Goal: Task Accomplishment & Management: Complete application form

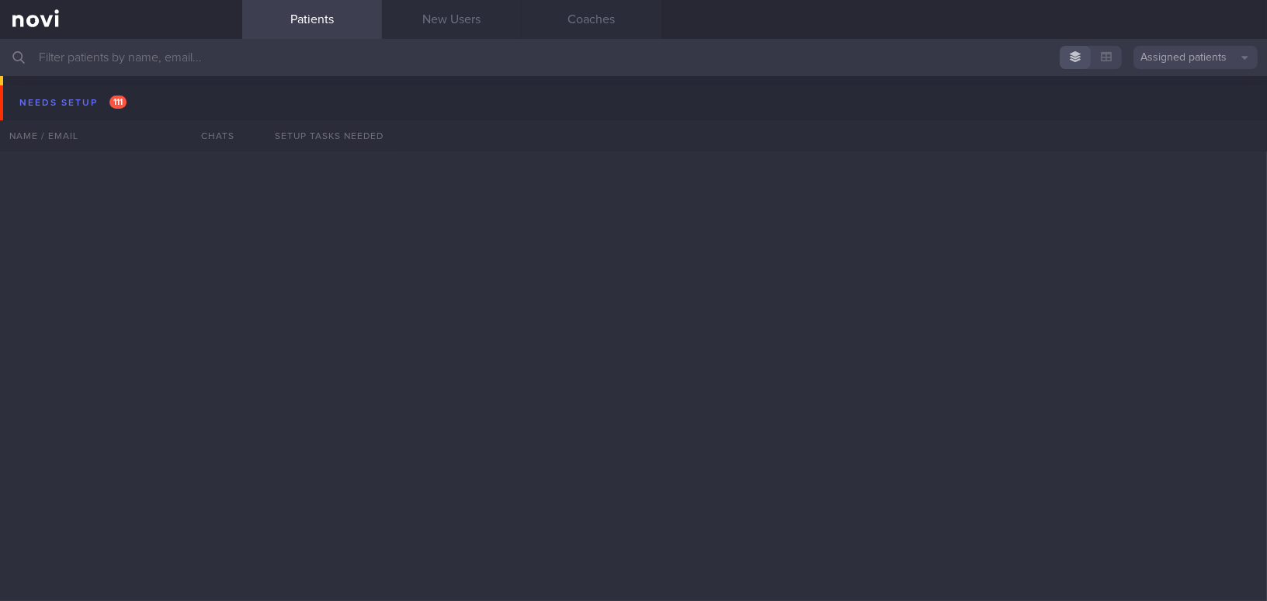
scroll to position [11601, 0]
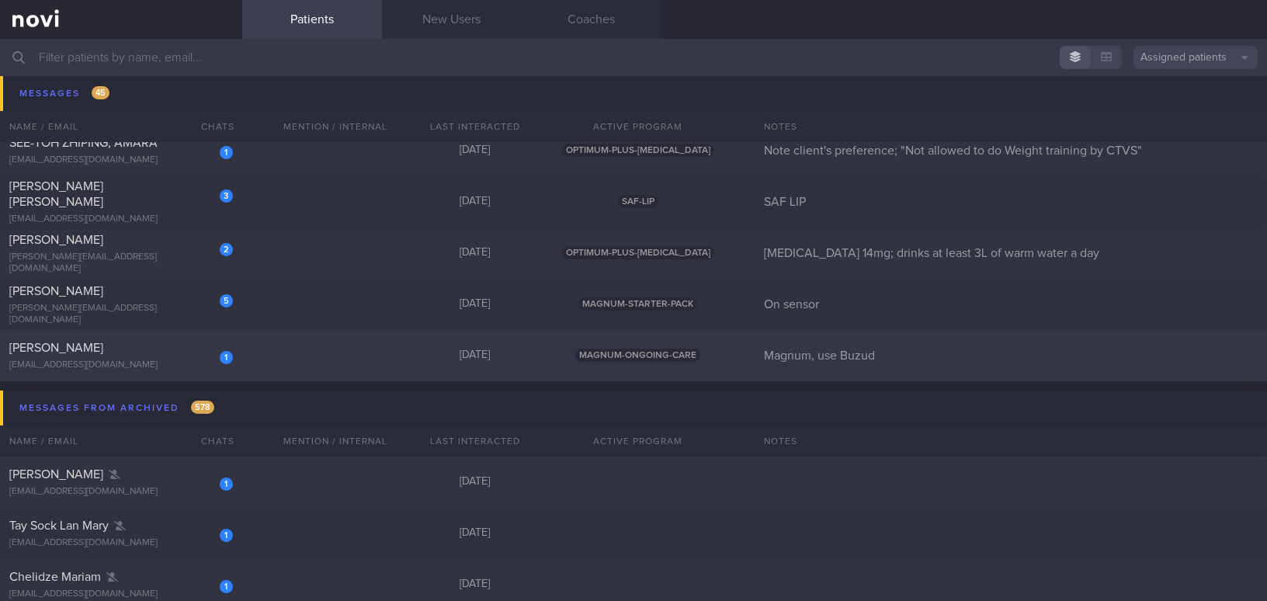
click at [147, 360] on div "[EMAIL_ADDRESS][DOMAIN_NAME]" at bounding box center [121, 366] width 224 height 12
select select "9"
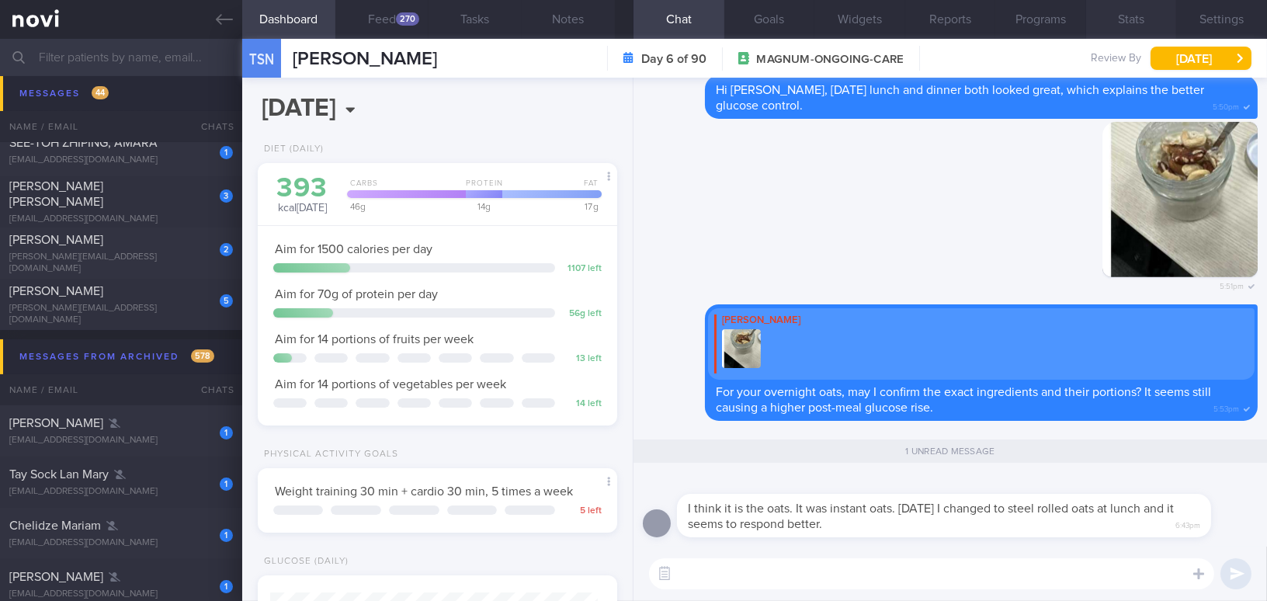
scroll to position [164, 327]
click at [227, 13] on icon at bounding box center [224, 19] width 17 height 17
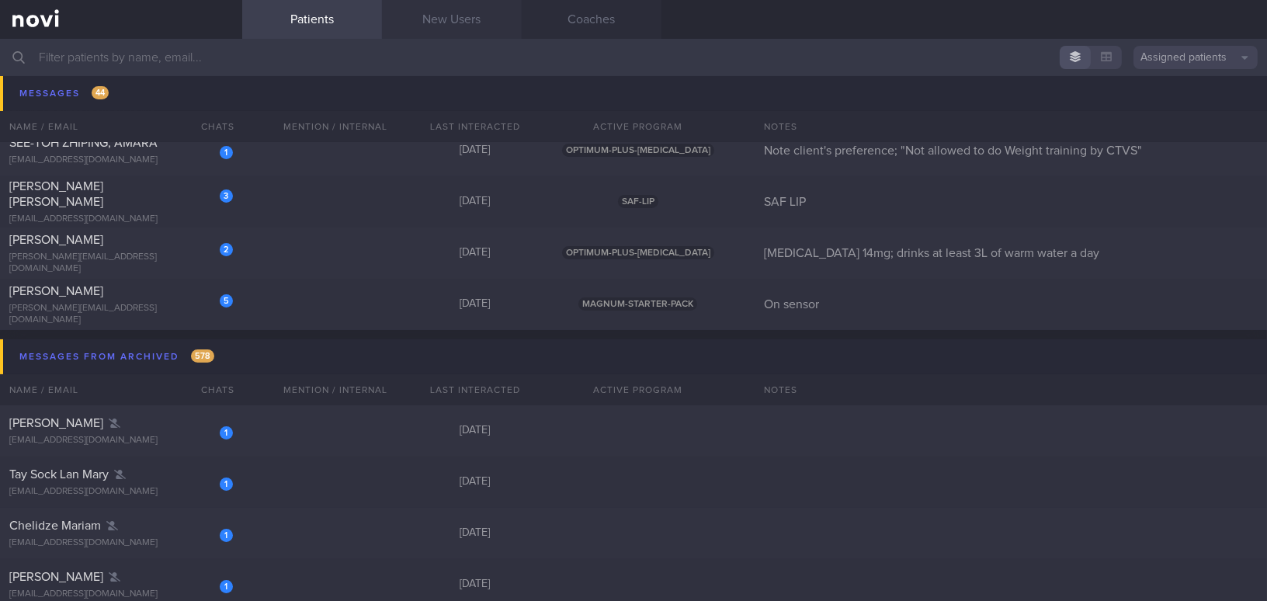
click at [477, 19] on link "New Users" at bounding box center [452, 19] width 140 height 39
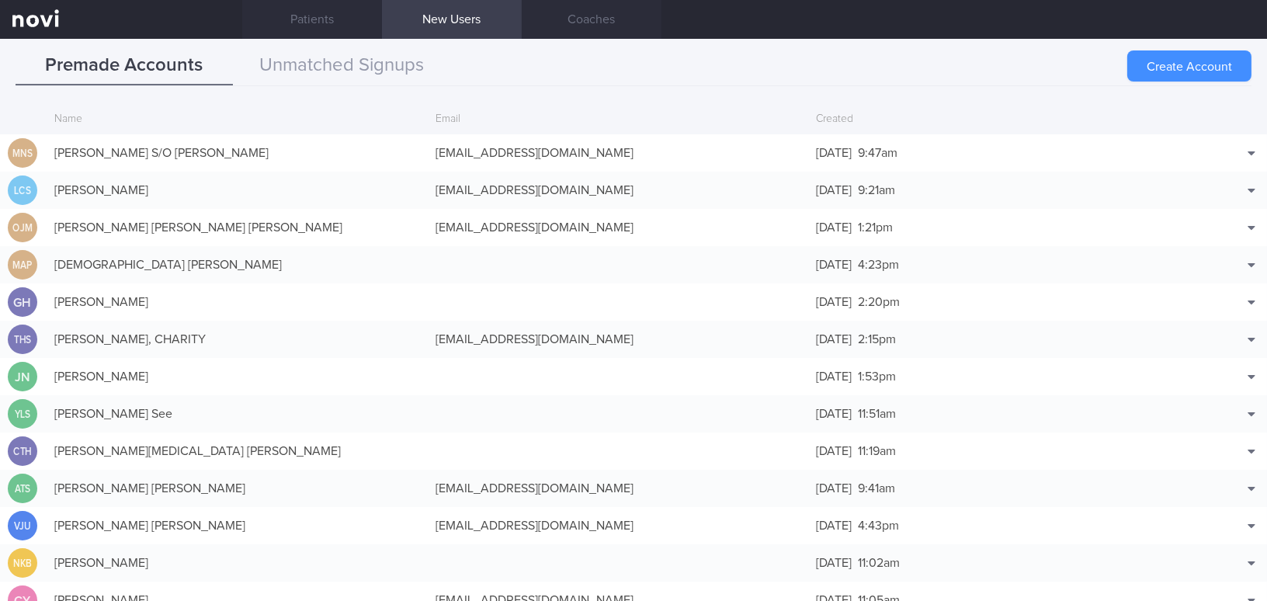
click at [1157, 68] on button "Create Account" at bounding box center [1190, 65] width 124 height 31
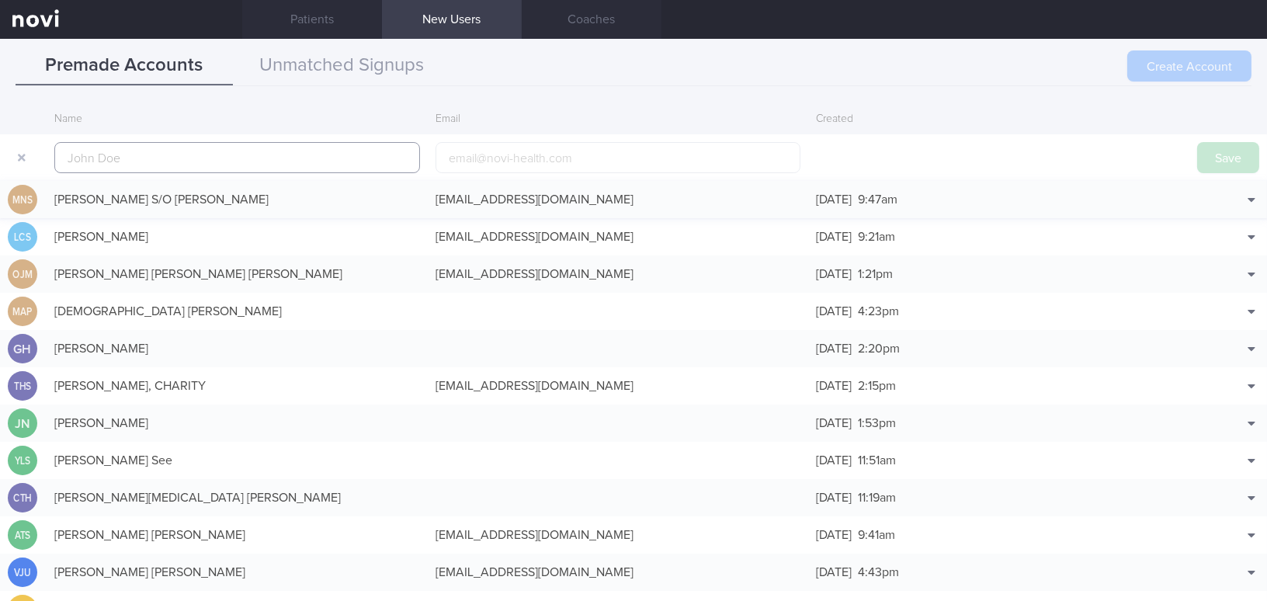
scroll to position [37, 0]
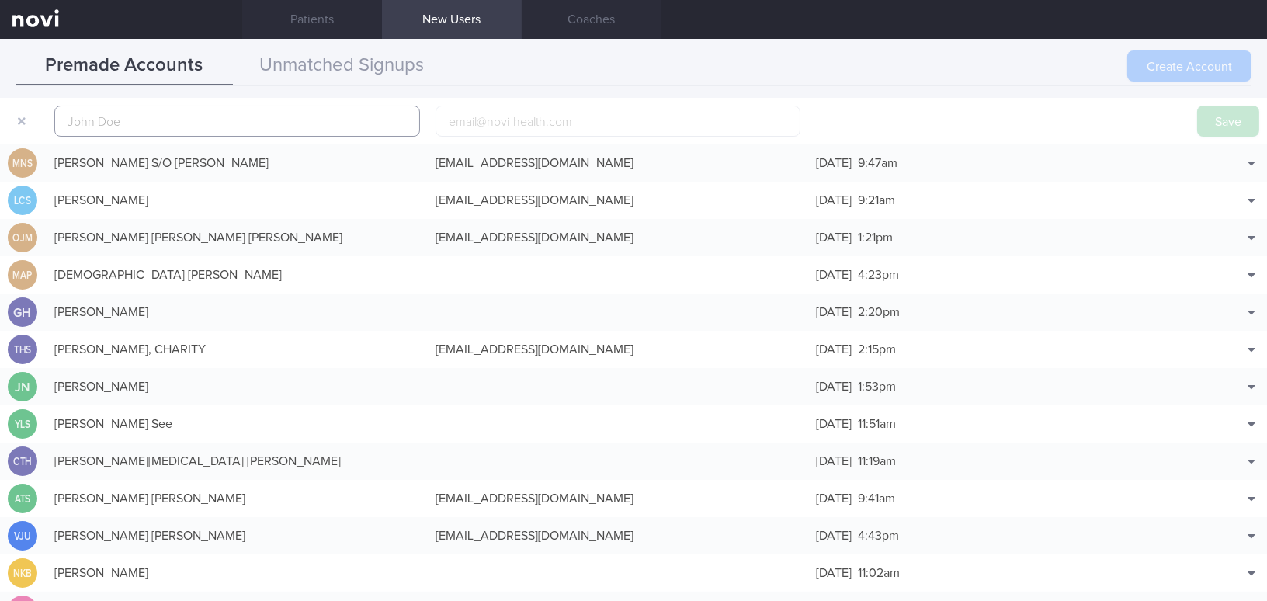
paste input "[PERSON_NAME] [PERSON_NAME]"
type input "[PERSON_NAME] [PERSON_NAME]"
click at [517, 125] on input "email" at bounding box center [619, 121] width 366 height 31
paste input "[EMAIL_ADDRESS][DOMAIN_NAME]"
type input "[EMAIL_ADDRESS][DOMAIN_NAME]"
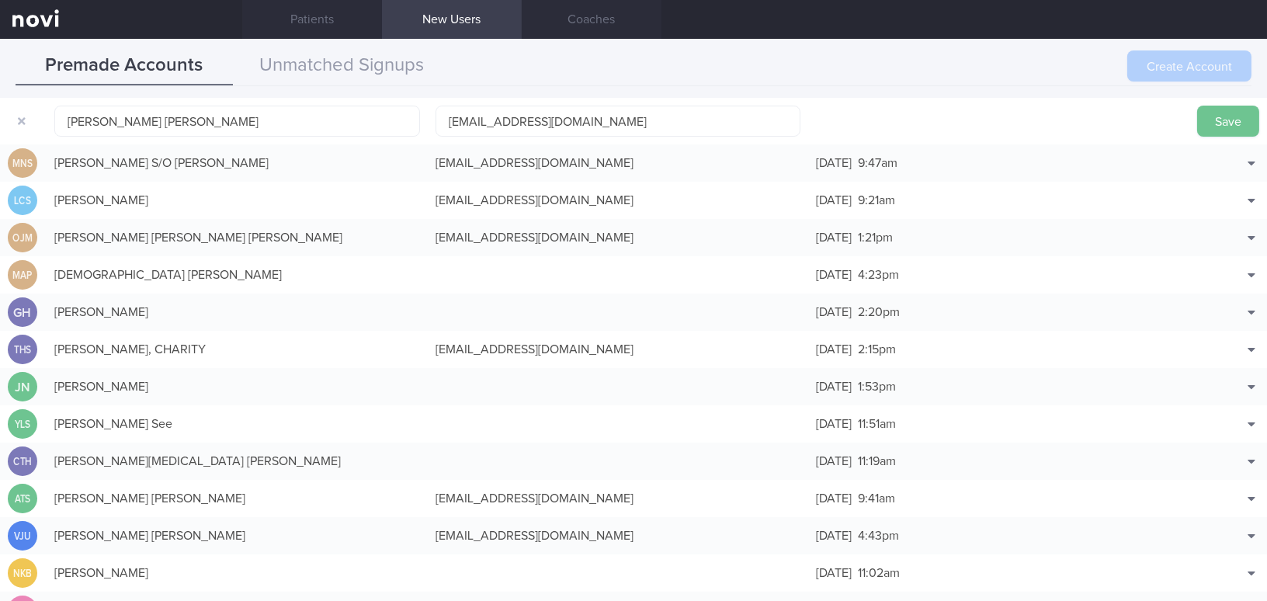
click at [1212, 125] on button "Save" at bounding box center [1229, 121] width 62 height 31
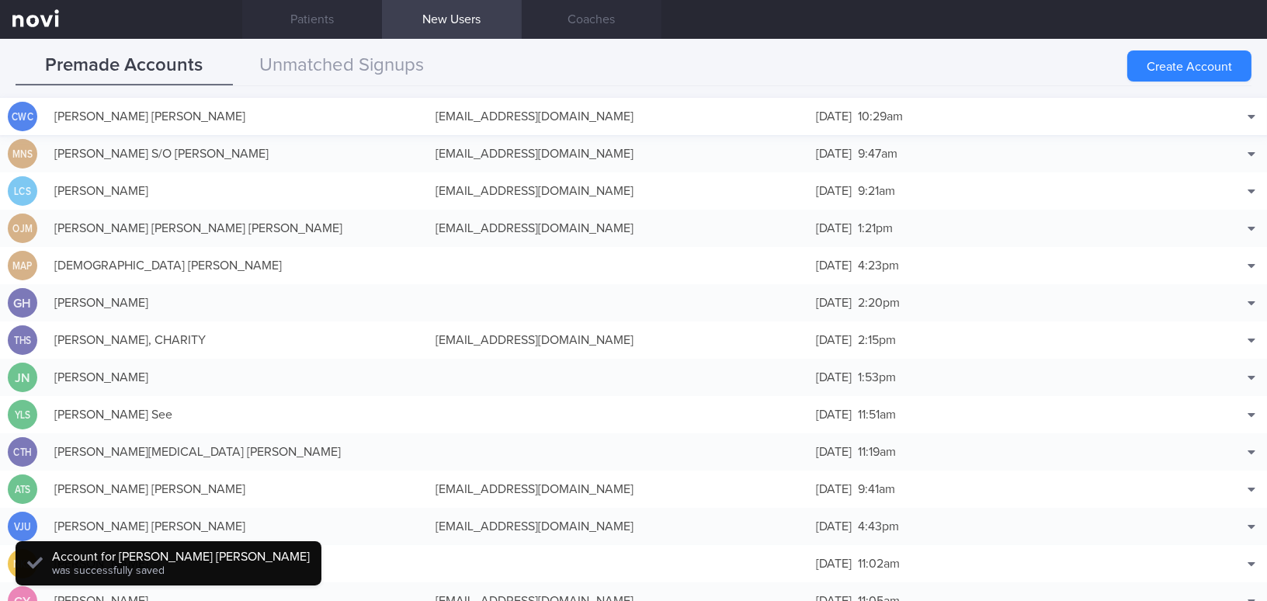
click at [528, 116] on div "[EMAIL_ADDRESS][DOMAIN_NAME]" at bounding box center [618, 116] width 381 height 31
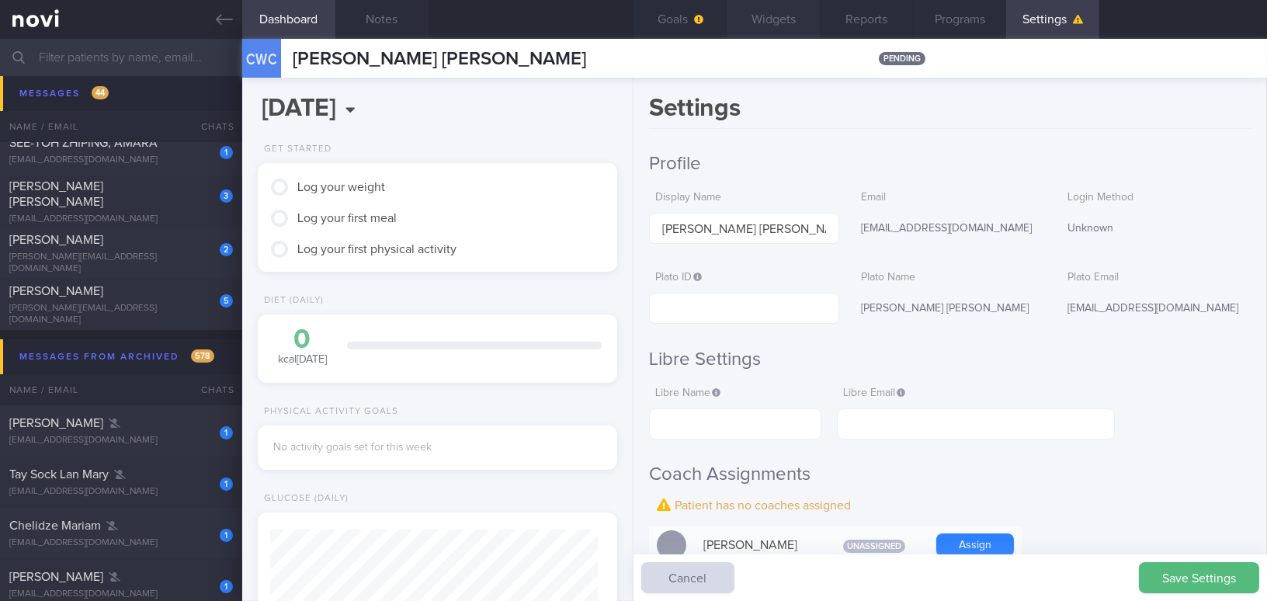
click at [794, 23] on button "Widgets" at bounding box center [773, 19] width 93 height 39
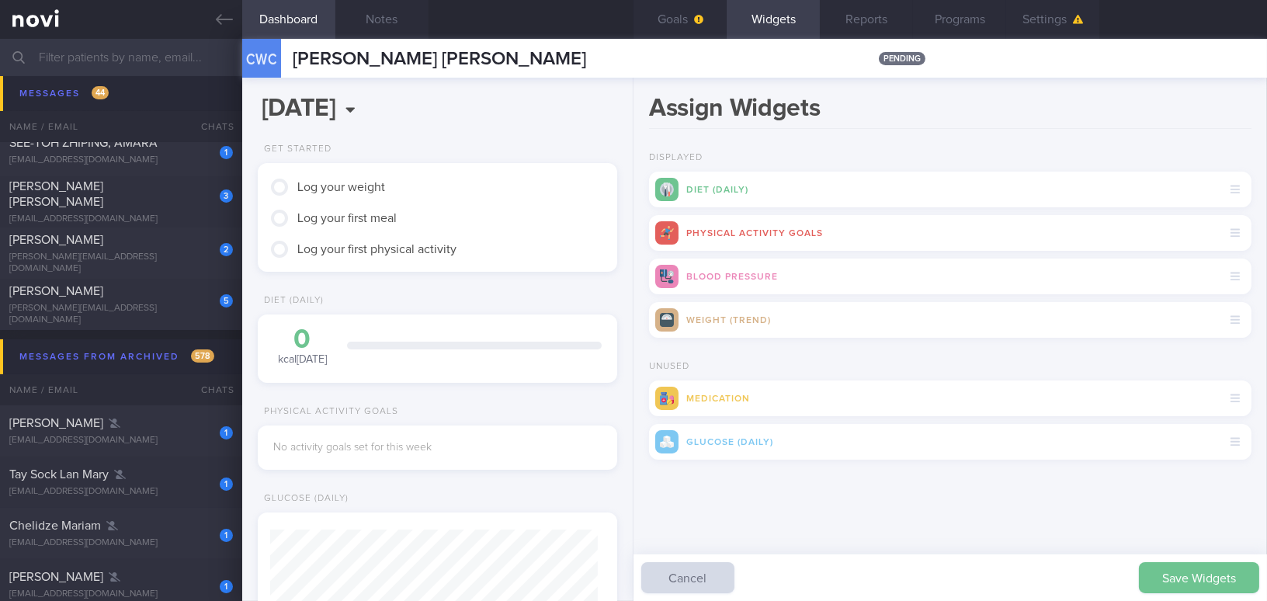
click at [1201, 586] on button "Save Widgets" at bounding box center [1199, 577] width 120 height 31
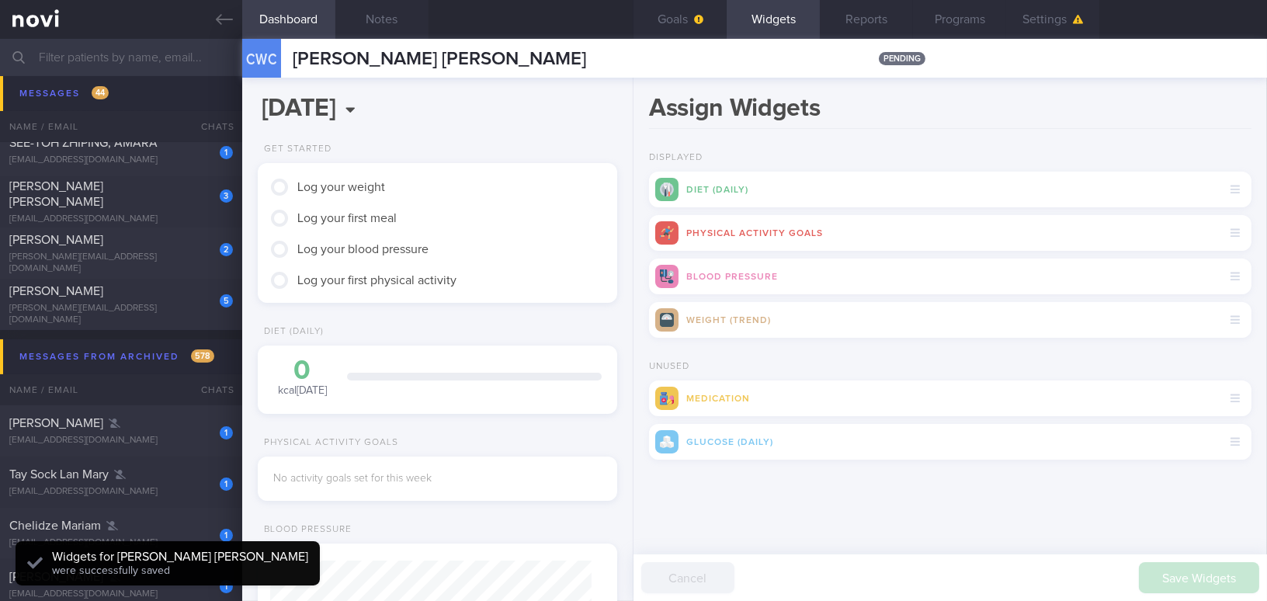
scroll to position [160, 321]
click at [680, 23] on button "Goals" at bounding box center [680, 19] width 93 height 39
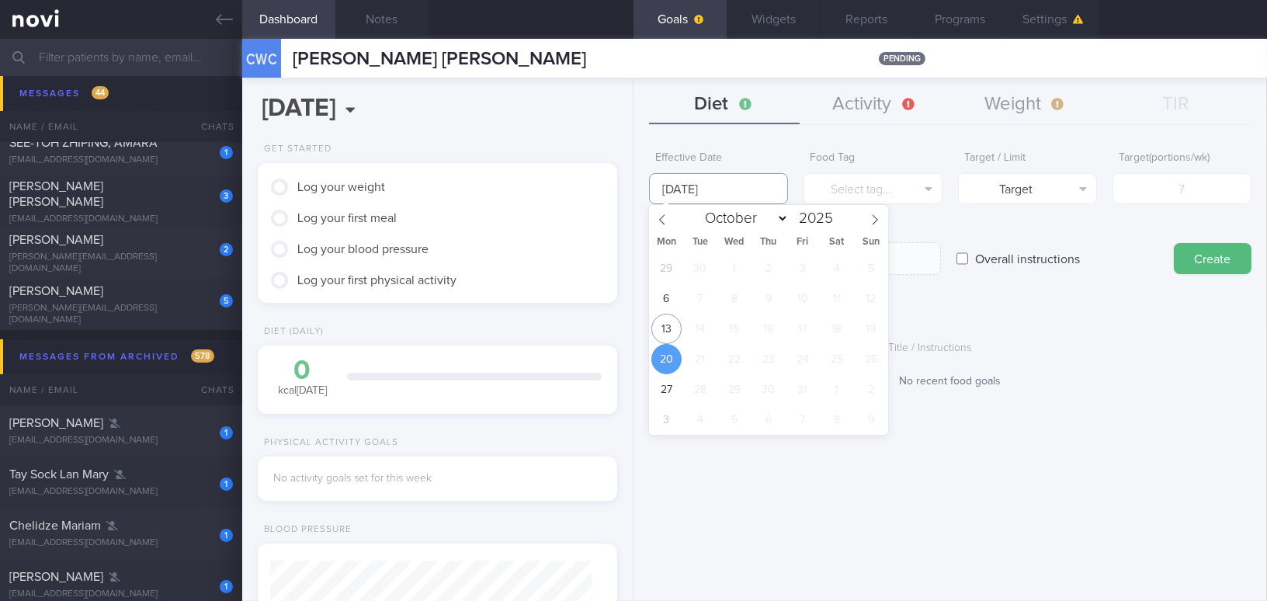
click at [711, 183] on input "[DATE]" at bounding box center [718, 188] width 139 height 31
click at [690, 319] on span "14" at bounding box center [701, 329] width 30 height 30
drag, startPoint x: 666, startPoint y: 329, endPoint x: 696, endPoint y: 320, distance: 31.7
click at [666, 329] on span "13" at bounding box center [667, 329] width 30 height 30
type input "[DATE]"
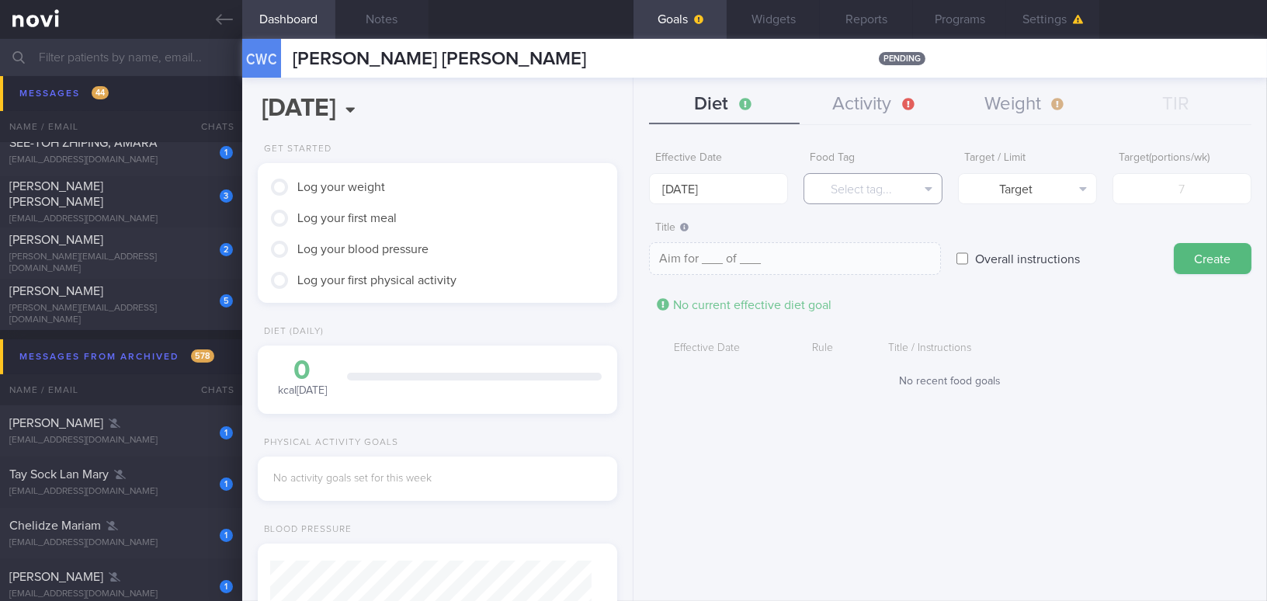
click at [853, 183] on button "Select tag..." at bounding box center [873, 188] width 139 height 31
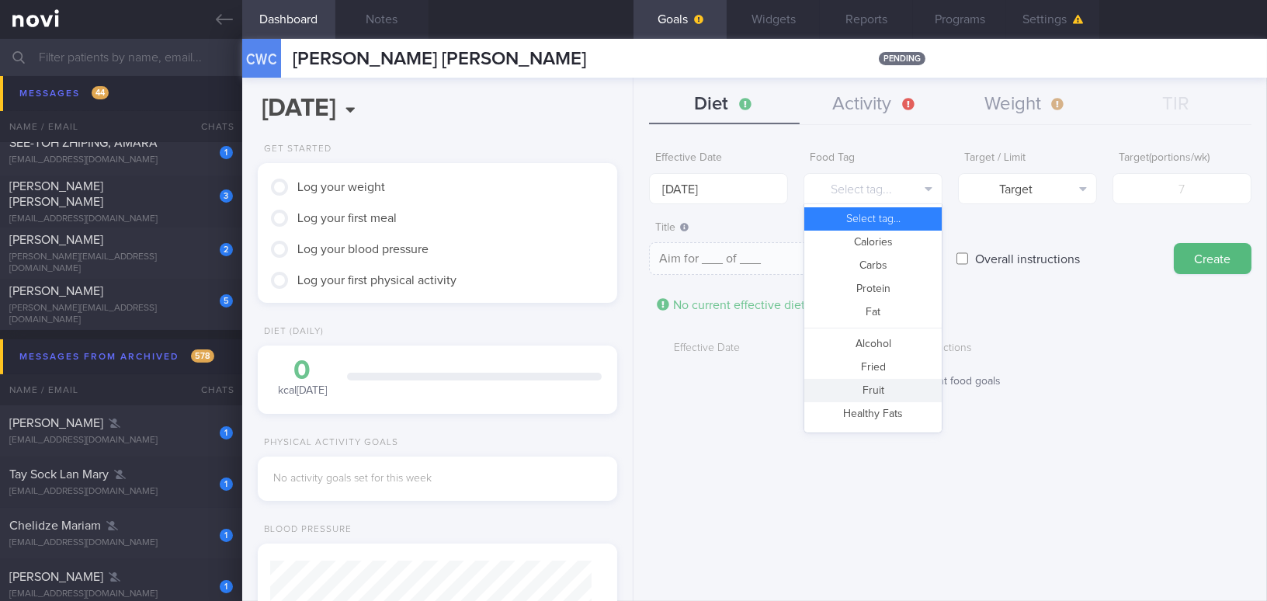
click at [843, 387] on button "Fruit" at bounding box center [873, 390] width 137 height 23
type textarea "Aim for __ portions of fruits per week"
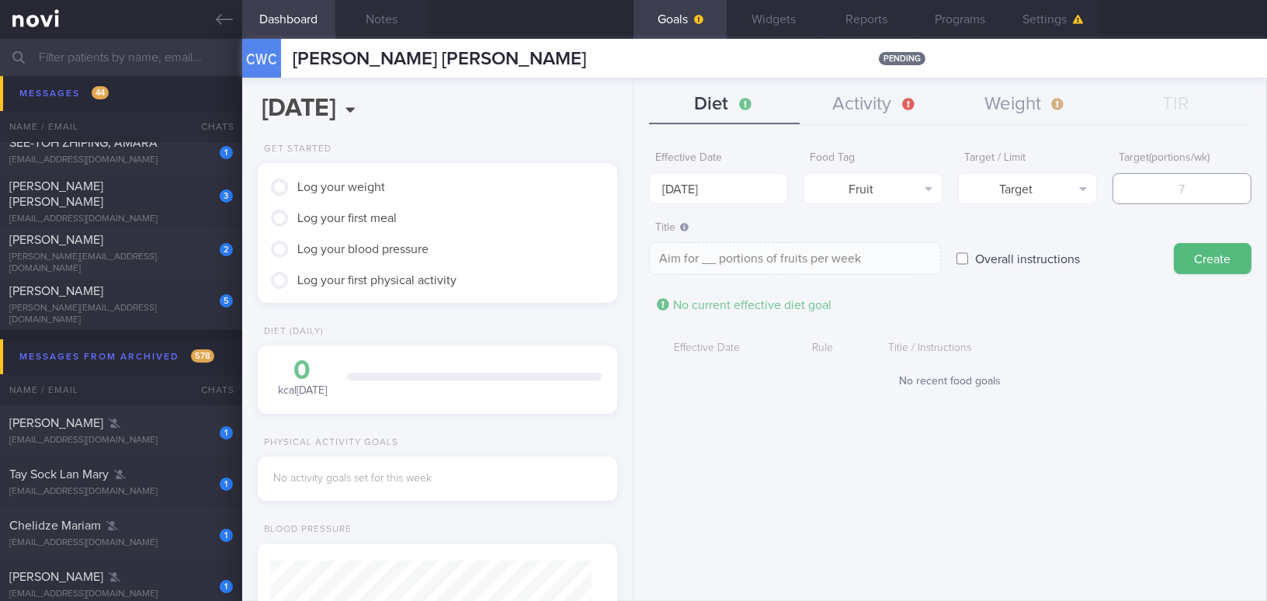
click at [1136, 194] on input "number" at bounding box center [1182, 188] width 139 height 31
type input "1"
type textarea "Aim for 1 portions of fruits per week"
type input "14"
type textarea "Aim for 14 portions of fruits per week"
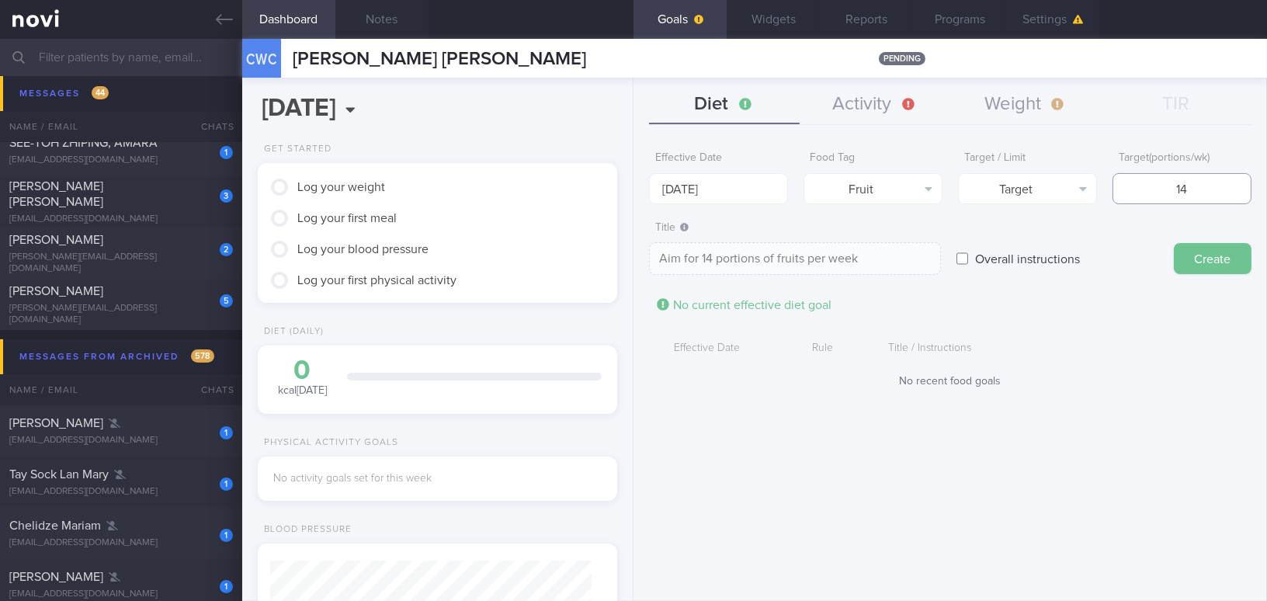
type input "14"
click at [1211, 252] on button "Create" at bounding box center [1213, 258] width 78 height 31
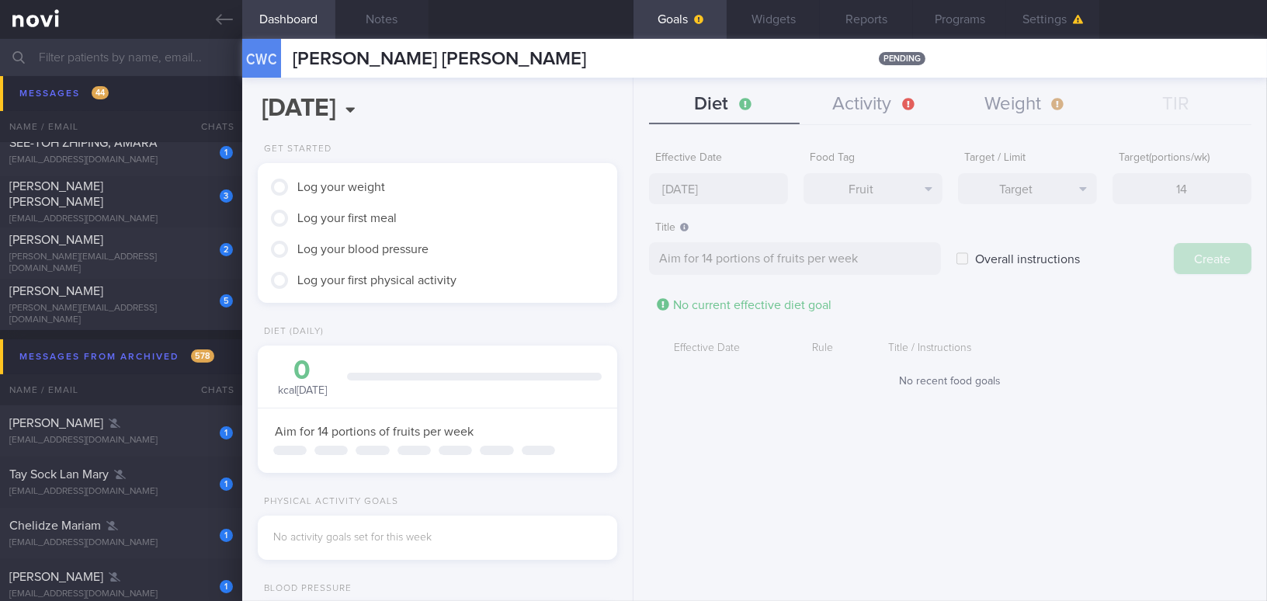
type input "[DATE]"
type textarea "Aim for ___ of ___"
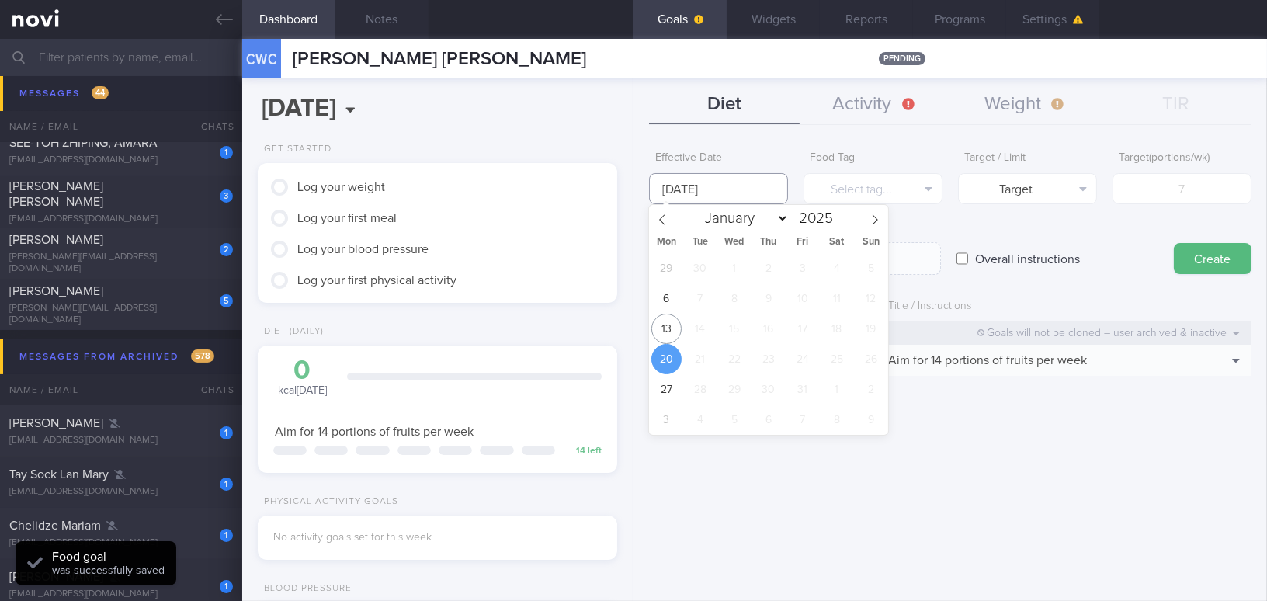
click at [719, 190] on input "[DATE]" at bounding box center [718, 188] width 139 height 31
click at [661, 345] on span "20" at bounding box center [667, 359] width 30 height 30
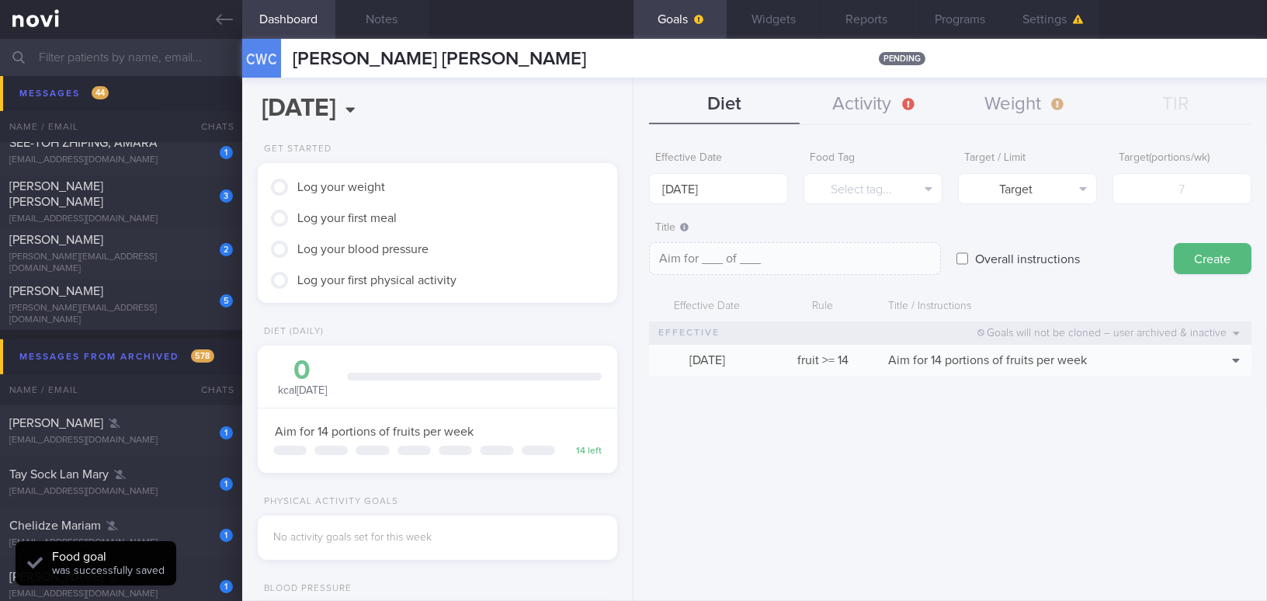
click at [662, 337] on div "Effective Date Rule Title / Instructions Goals will not be cloned – user archiv…" at bounding box center [950, 334] width 603 height 84
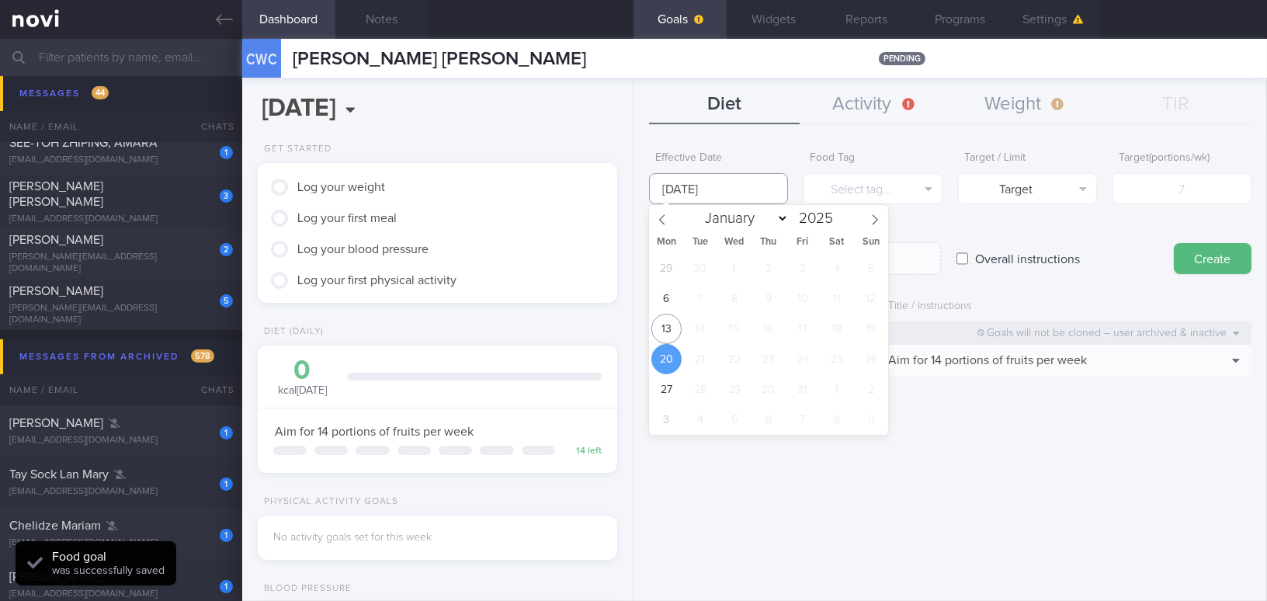
click at [730, 182] on input "[DATE]" at bounding box center [718, 188] width 139 height 31
click at [663, 336] on span "13" at bounding box center [667, 329] width 30 height 30
type input "[DATE]"
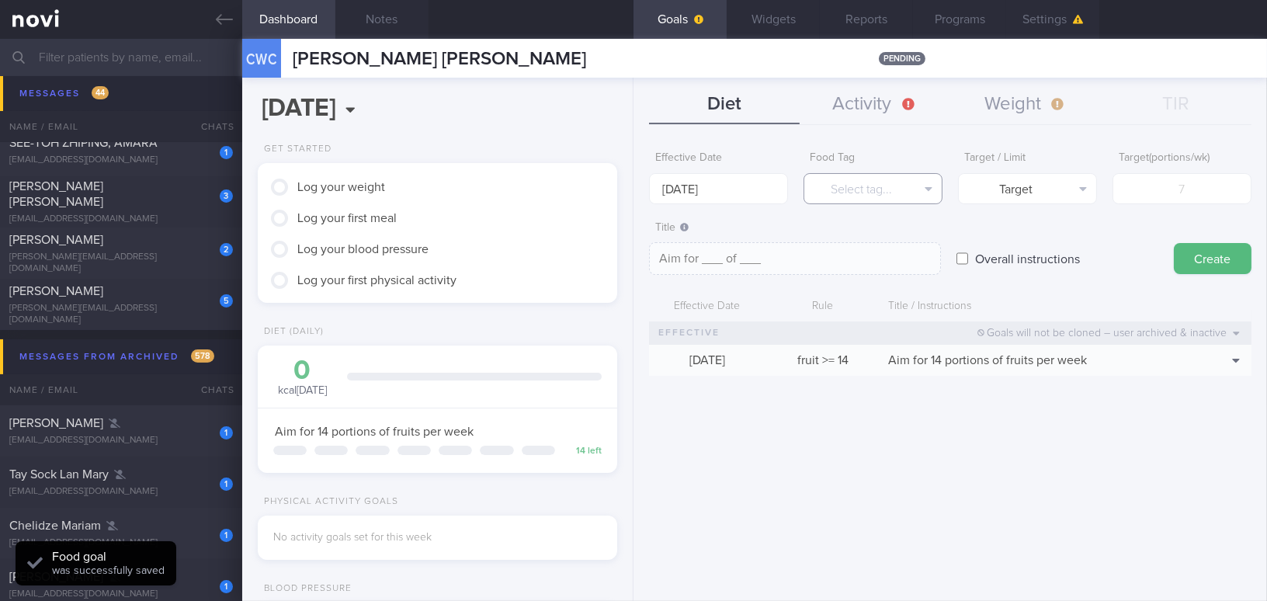
click at [837, 187] on button "Select tag..." at bounding box center [873, 188] width 139 height 31
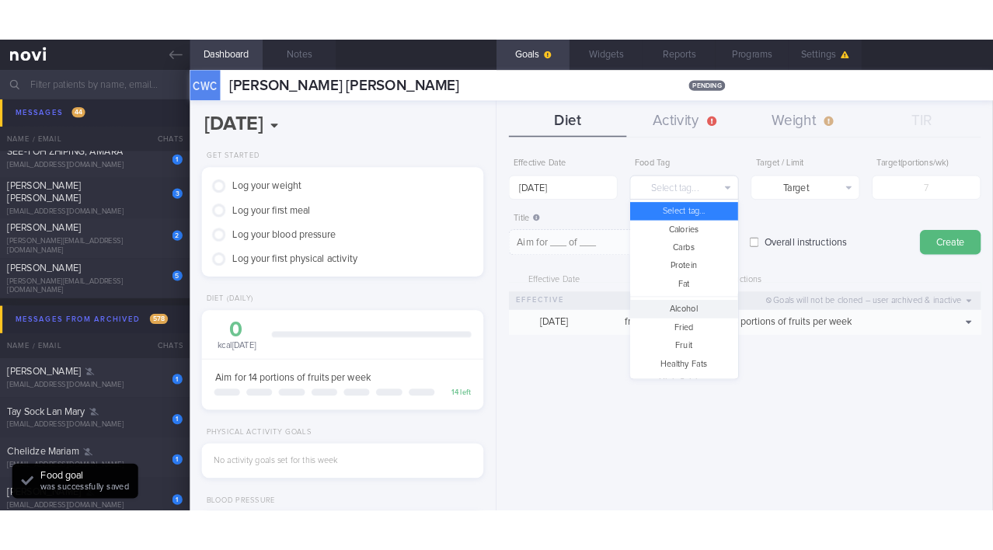
scroll to position [412, 0]
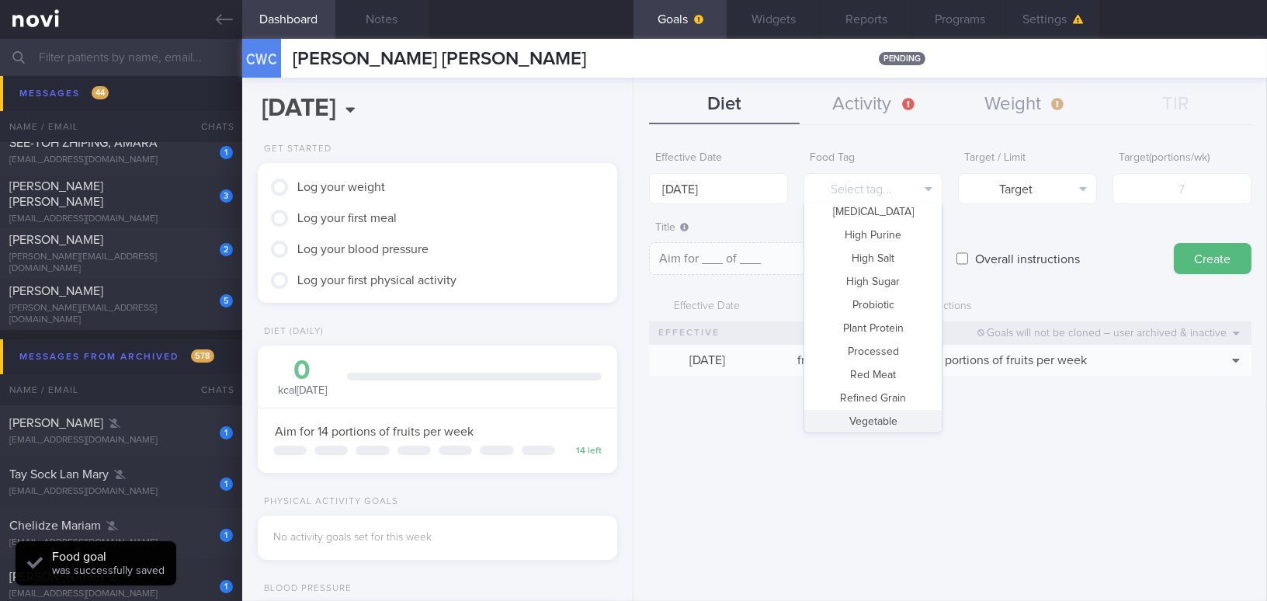
click at [883, 420] on button "Vegetable" at bounding box center [873, 421] width 137 height 23
type textarea "Aim for __ portions of vegetables per week"
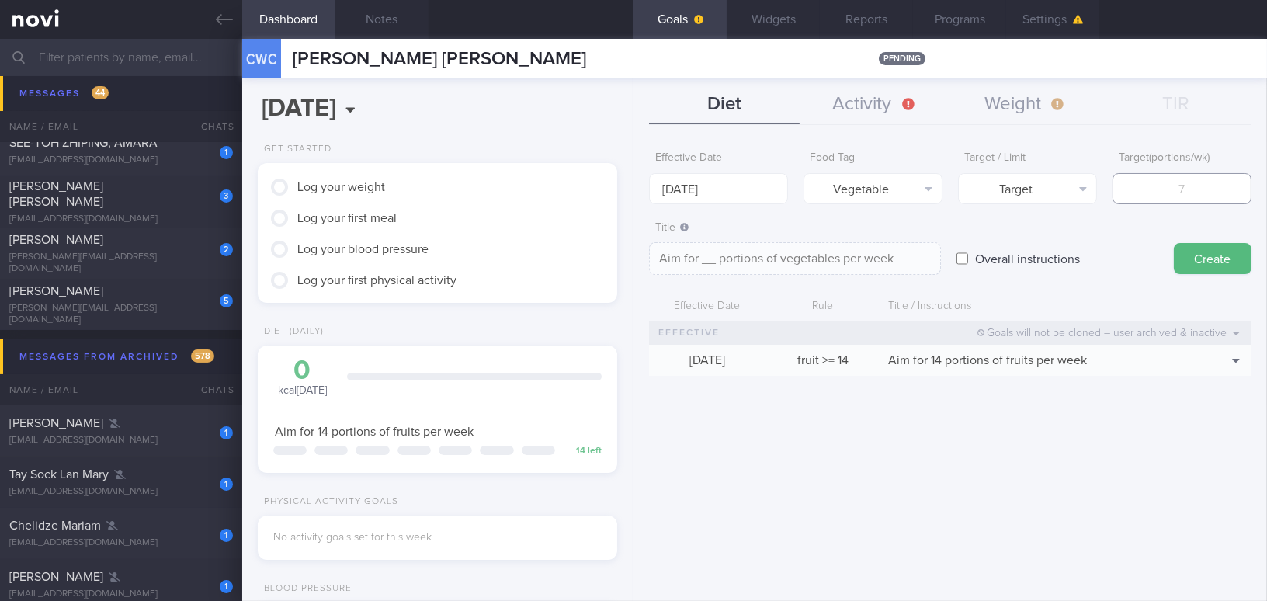
click at [1148, 192] on input "number" at bounding box center [1182, 188] width 139 height 31
type input "1"
type textarea "Aim for 1 portions of vegetables per week"
type input "14"
type textarea "Aim for 14 portions of vegetables per week"
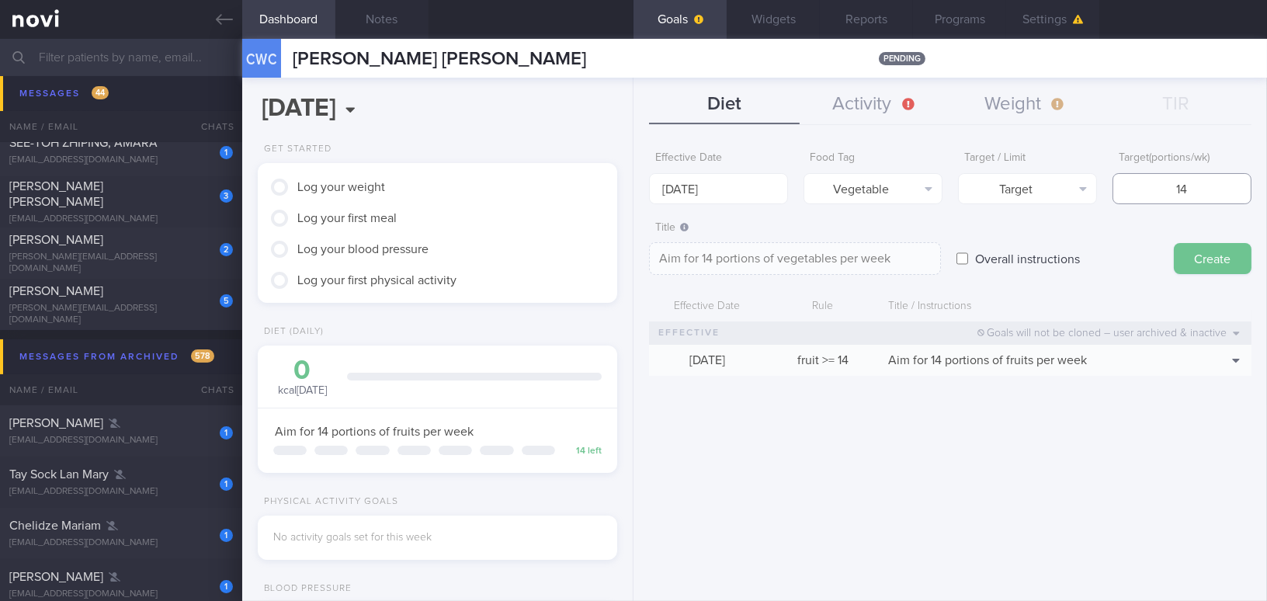
type input "14"
click at [1197, 260] on button "Create" at bounding box center [1213, 258] width 78 height 31
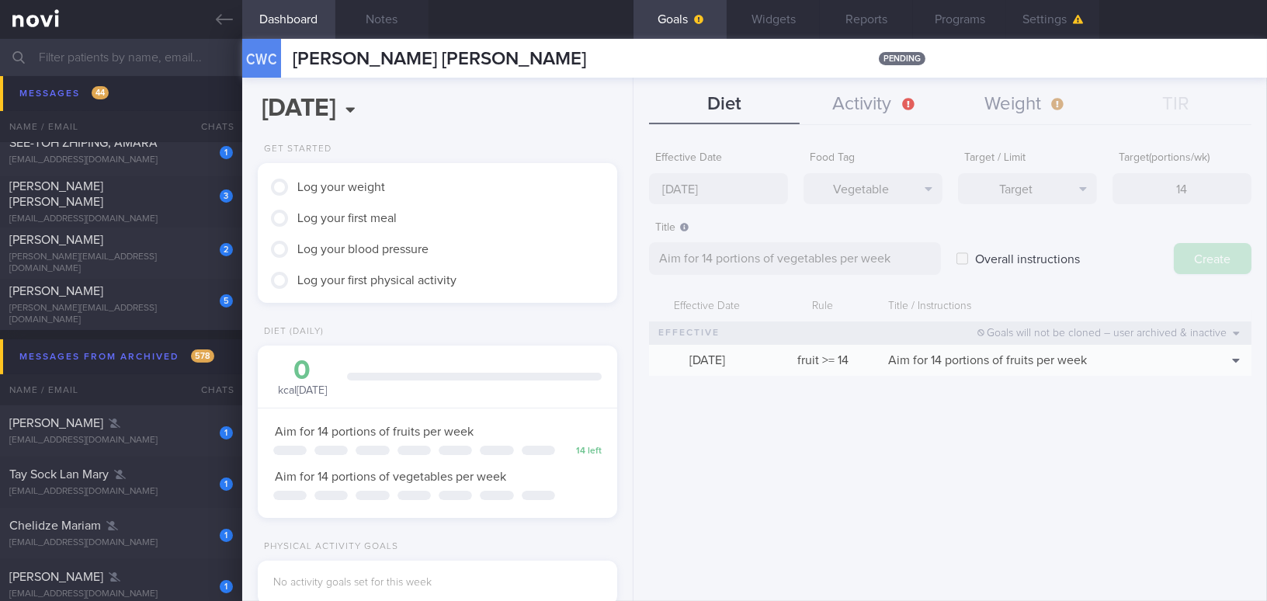
type input "[DATE]"
type textarea "Aim for ___ of ___"
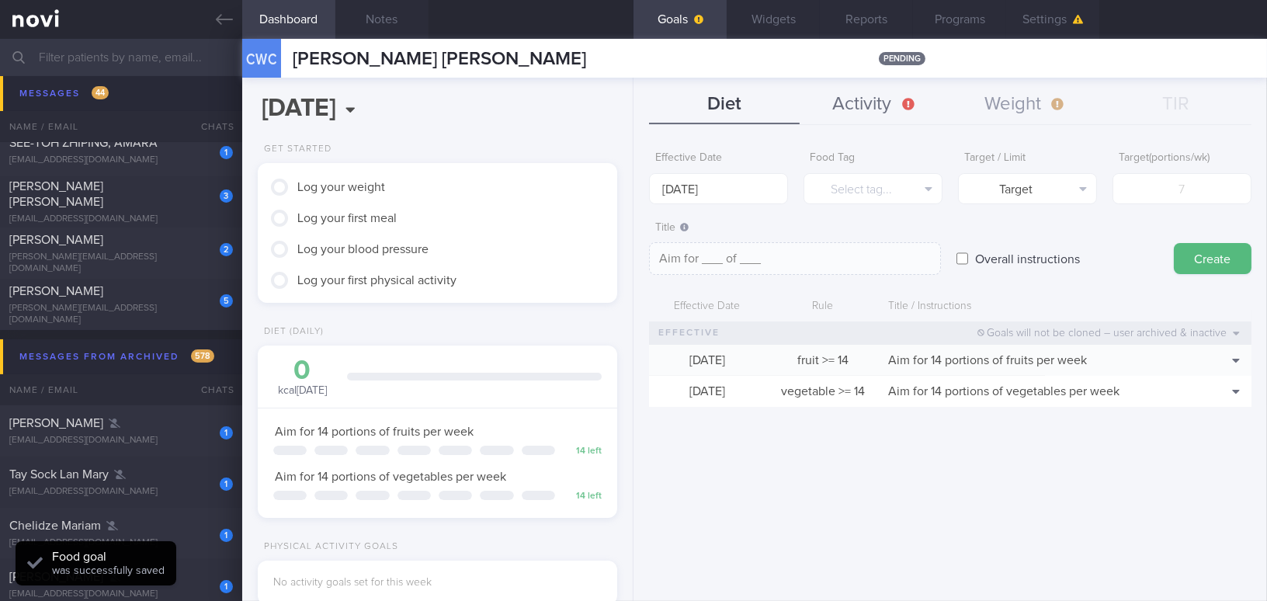
click at [868, 110] on button "Activity" at bounding box center [875, 104] width 151 height 39
